Goal: Find specific page/section

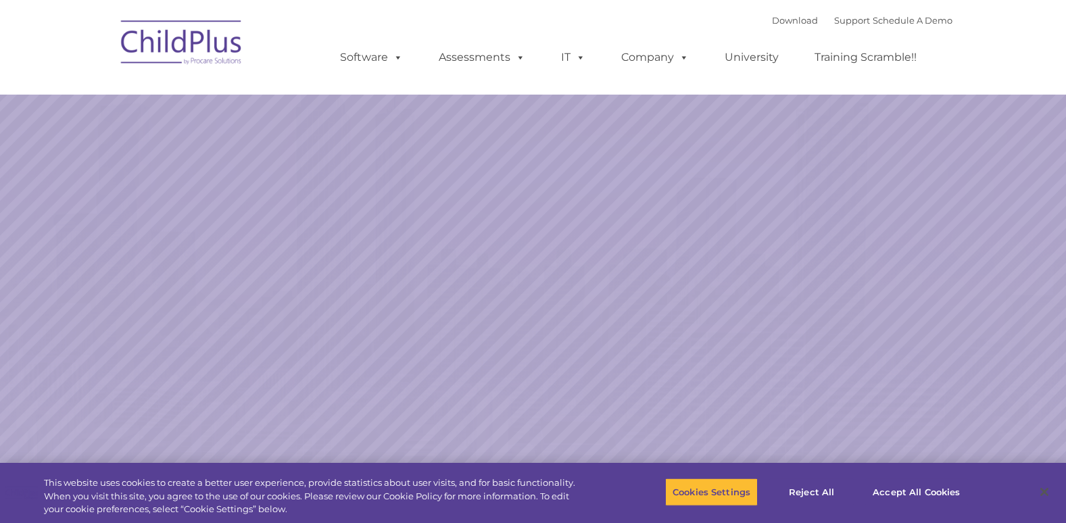
select select "MEDIUM"
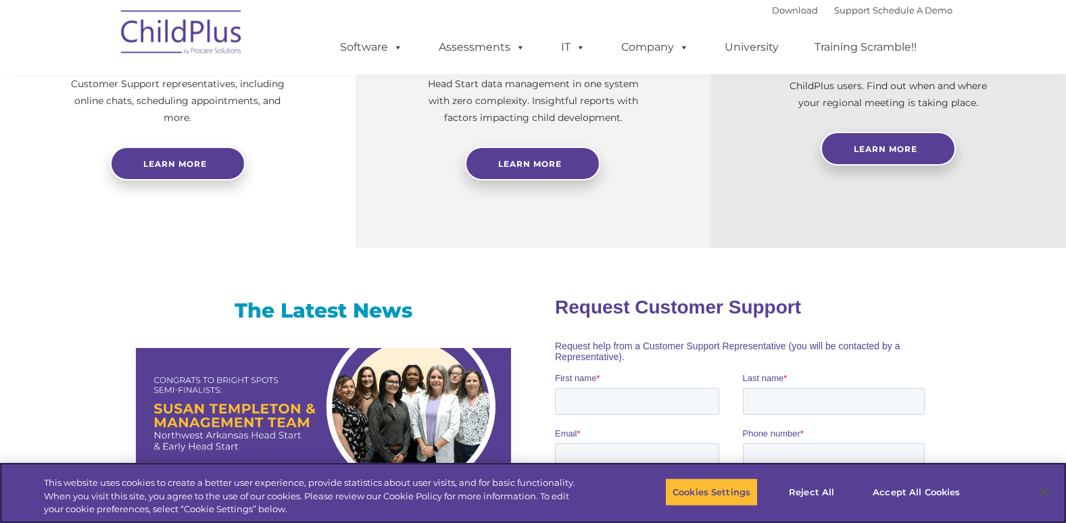
scroll to position [625, 0]
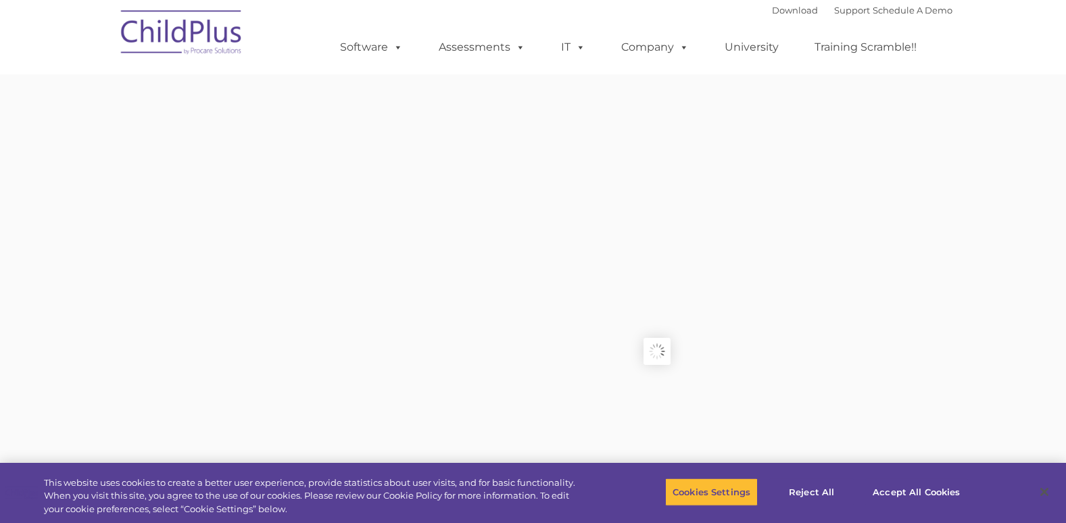
type input ""
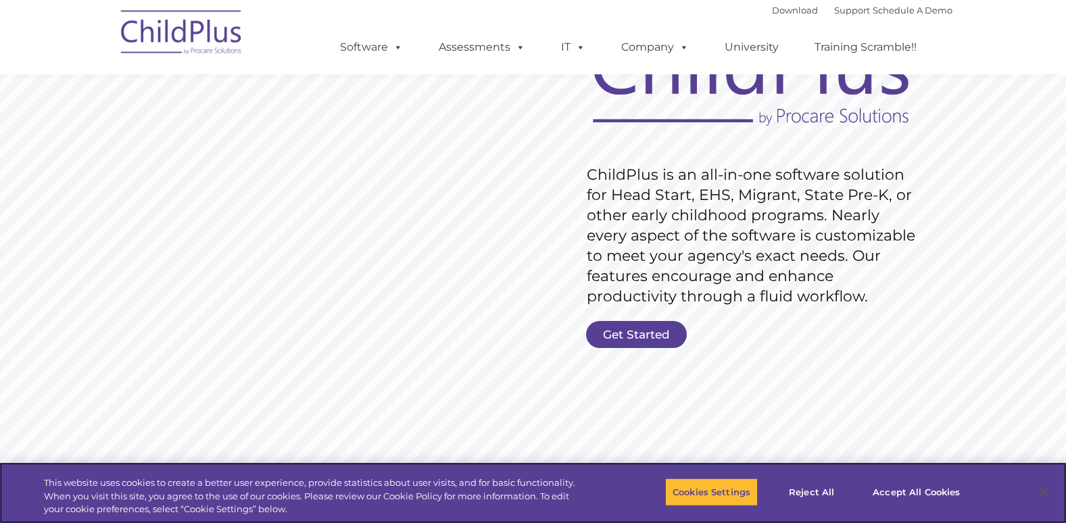
scroll to position [135, 0]
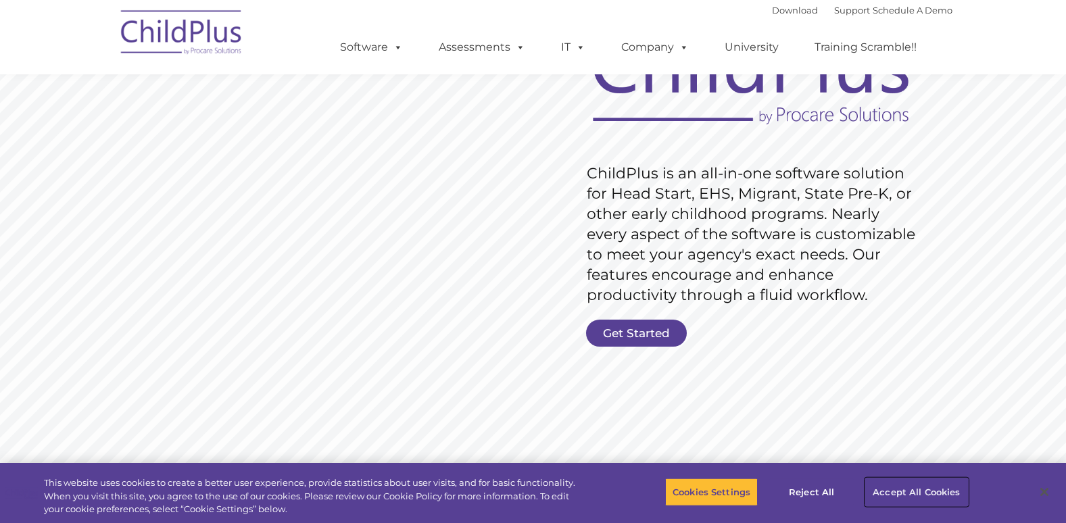
click at [912, 498] on button "Accept All Cookies" at bounding box center [916, 492] width 102 height 28
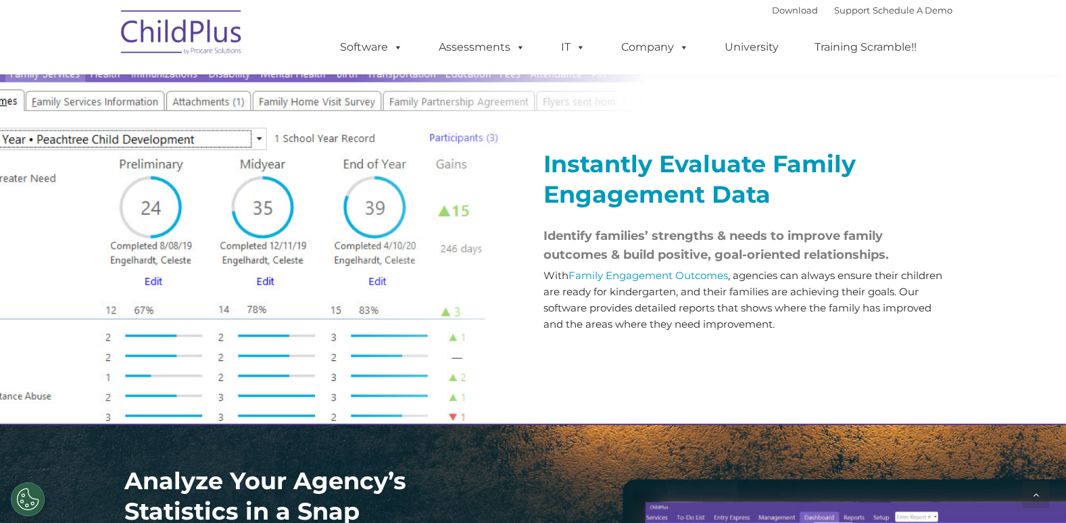
scroll to position [1511, 0]
